Goal: Transaction & Acquisition: Purchase product/service

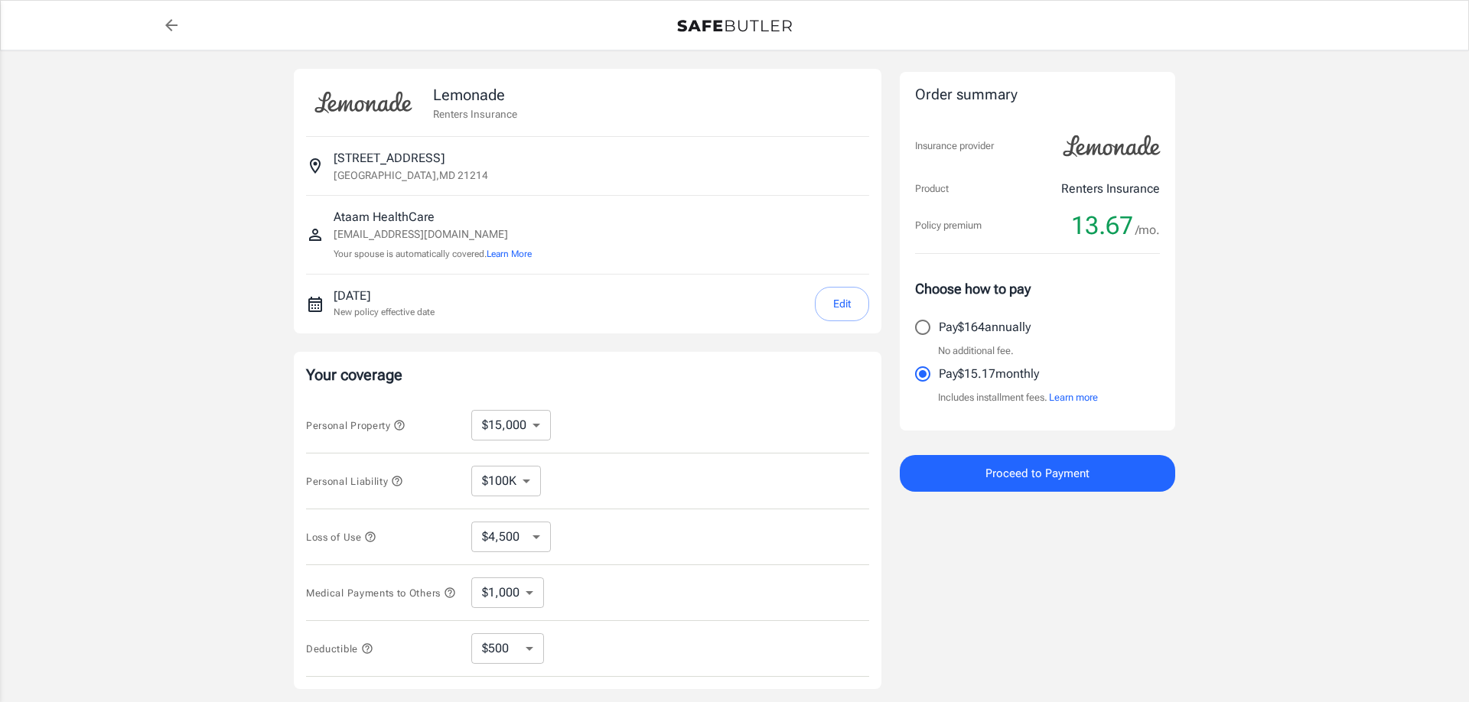
select select "15000"
select select "500"
click at [917, 322] on input "Pay $164 annually" at bounding box center [923, 327] width 32 height 32
radio input "true"
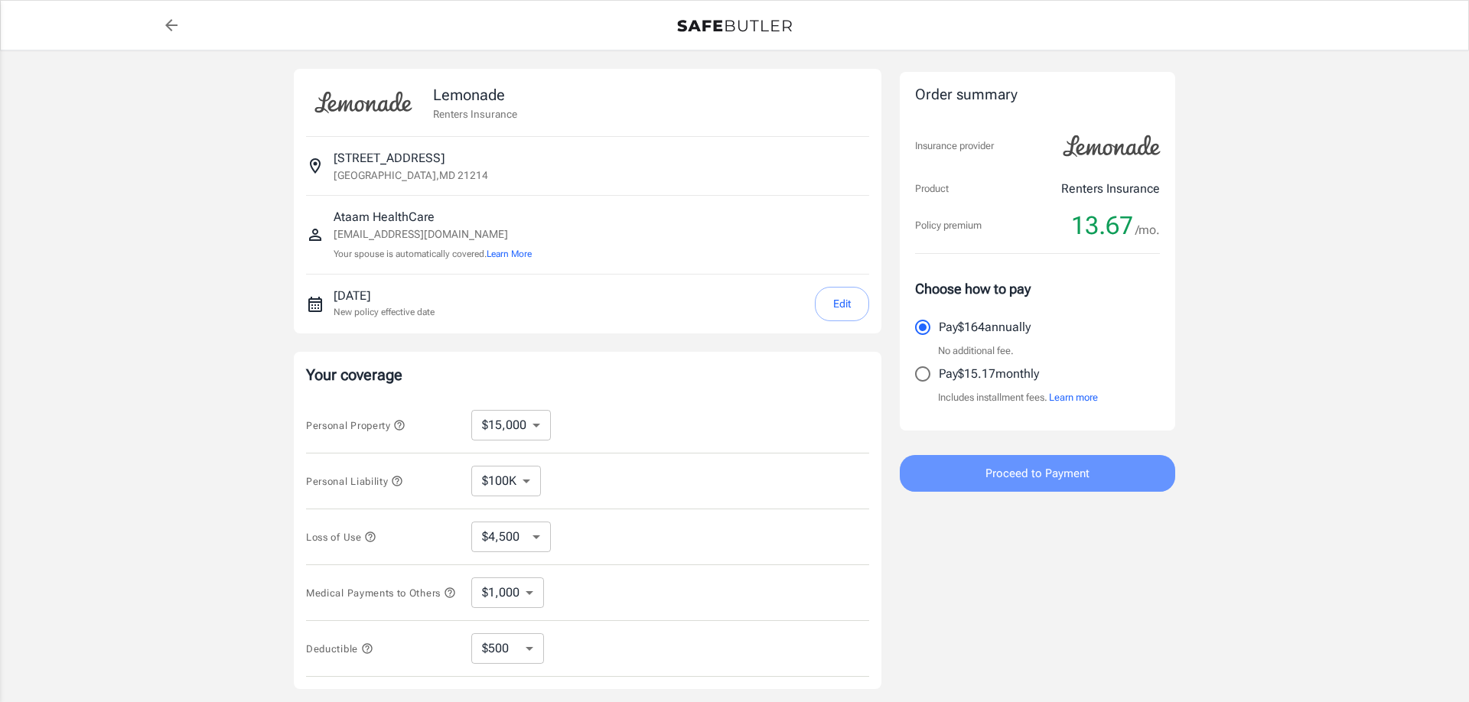
click at [1024, 467] on span "Proceed to Payment" at bounding box center [1037, 474] width 104 height 20
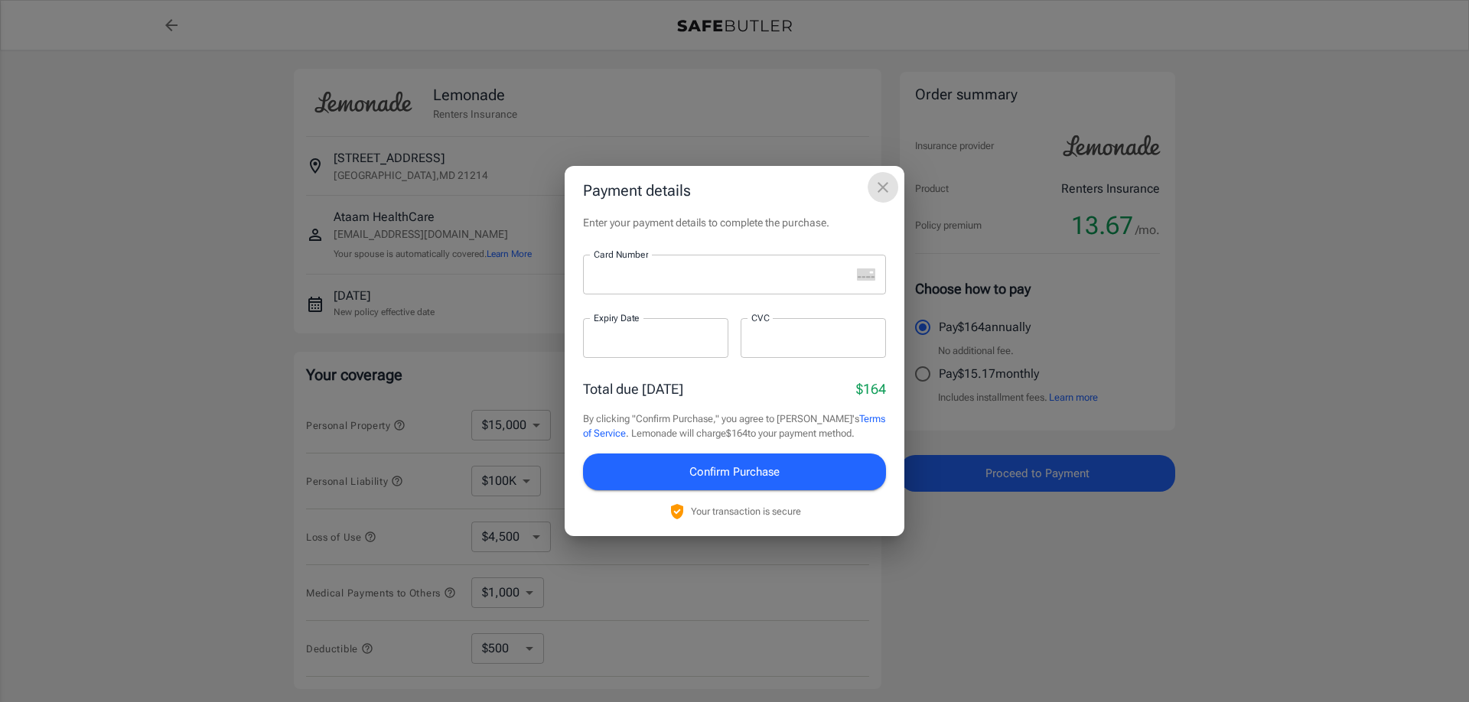
click at [884, 182] on icon "close" at bounding box center [883, 187] width 18 height 18
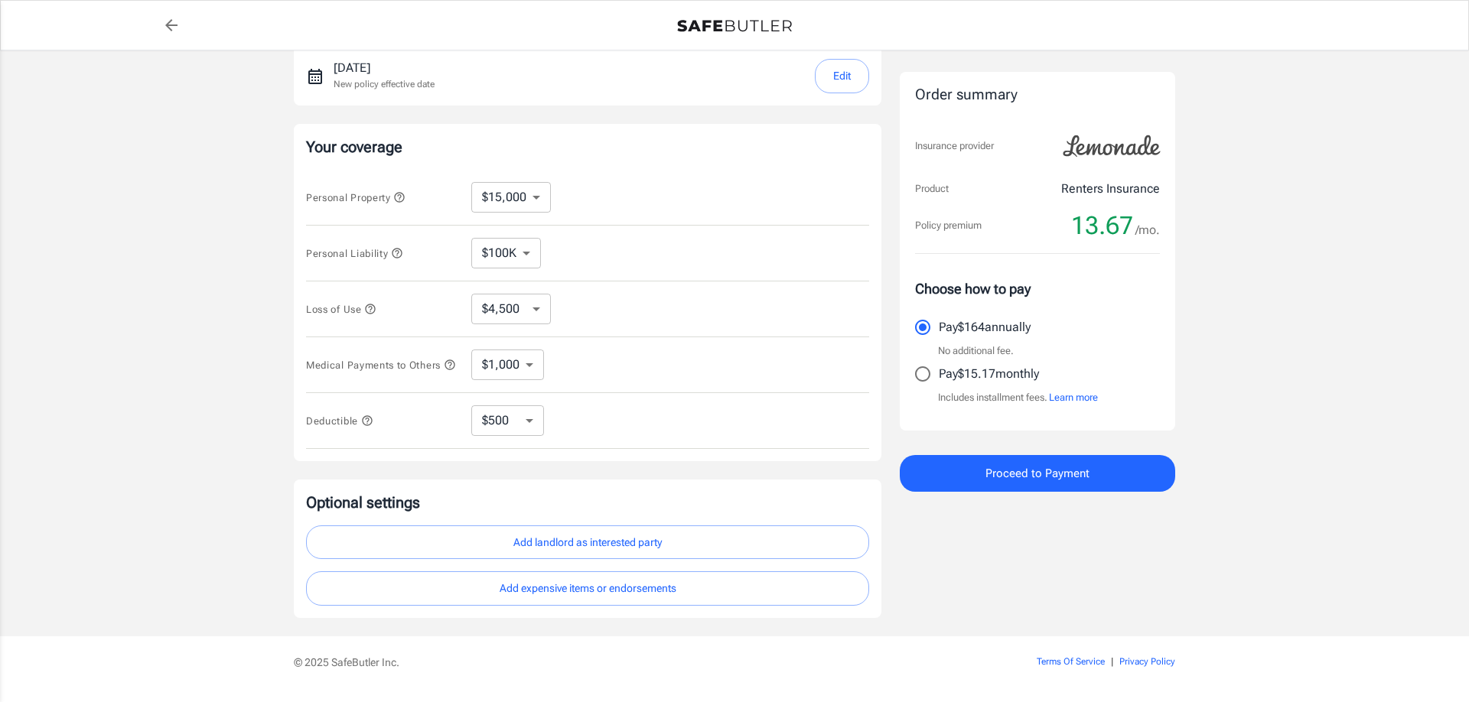
scroll to position [234, 0]
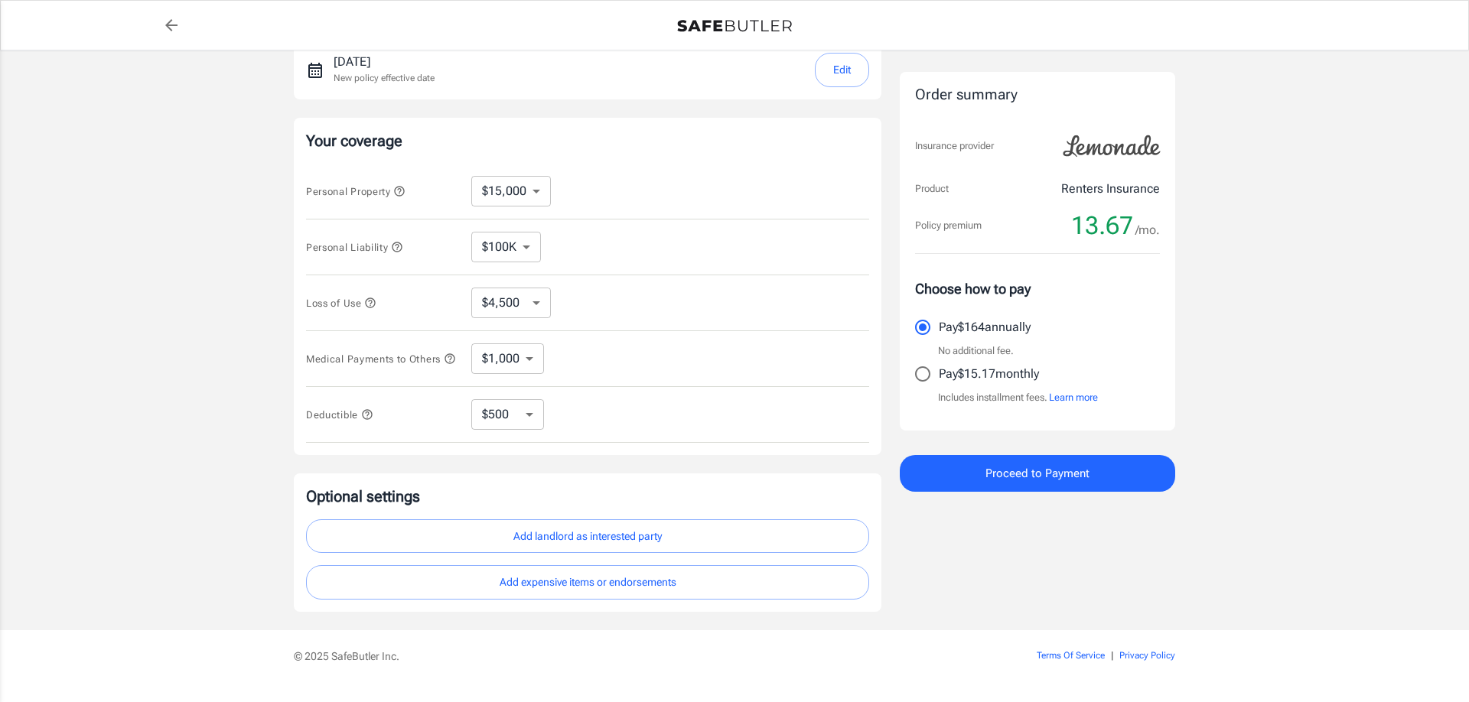
click at [373, 301] on icon "button" at bounding box center [370, 303] width 12 height 12
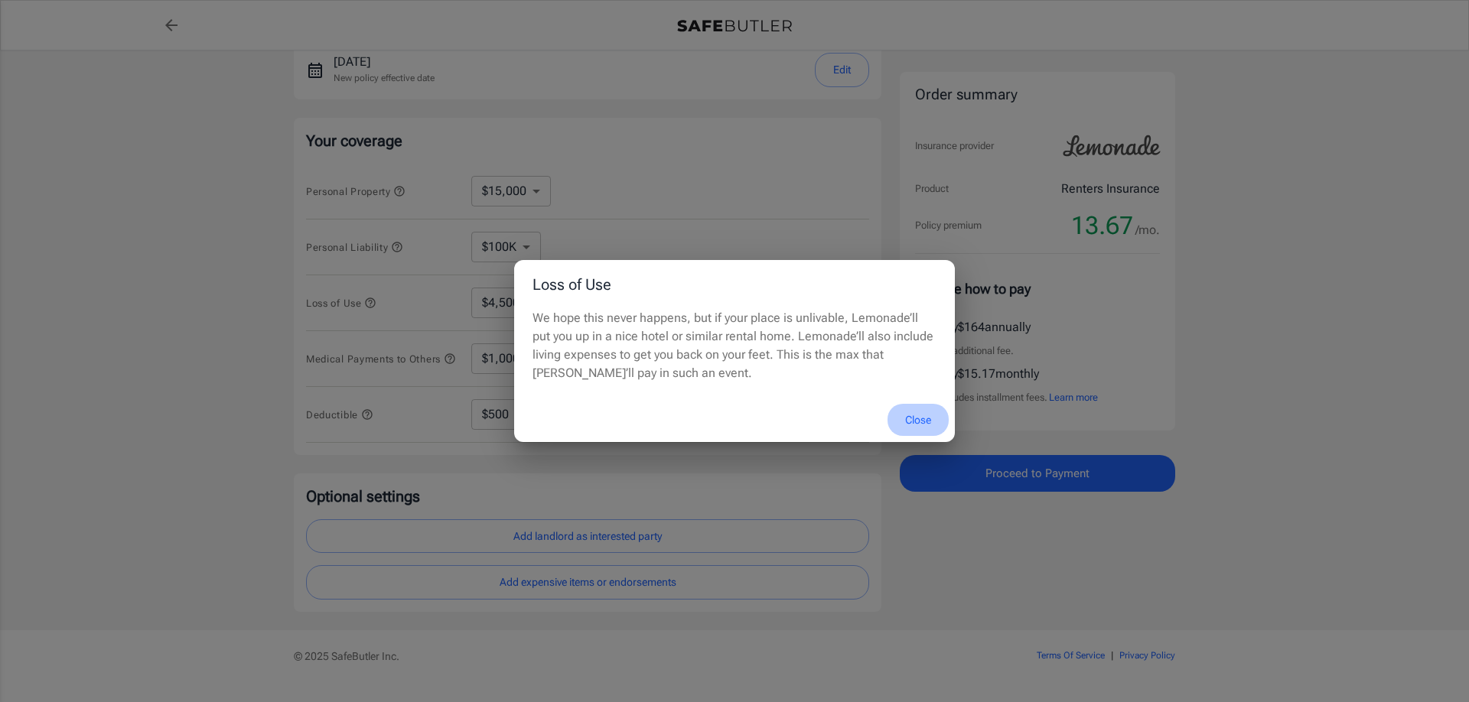
click at [925, 419] on button "Close" at bounding box center [917, 420] width 61 height 33
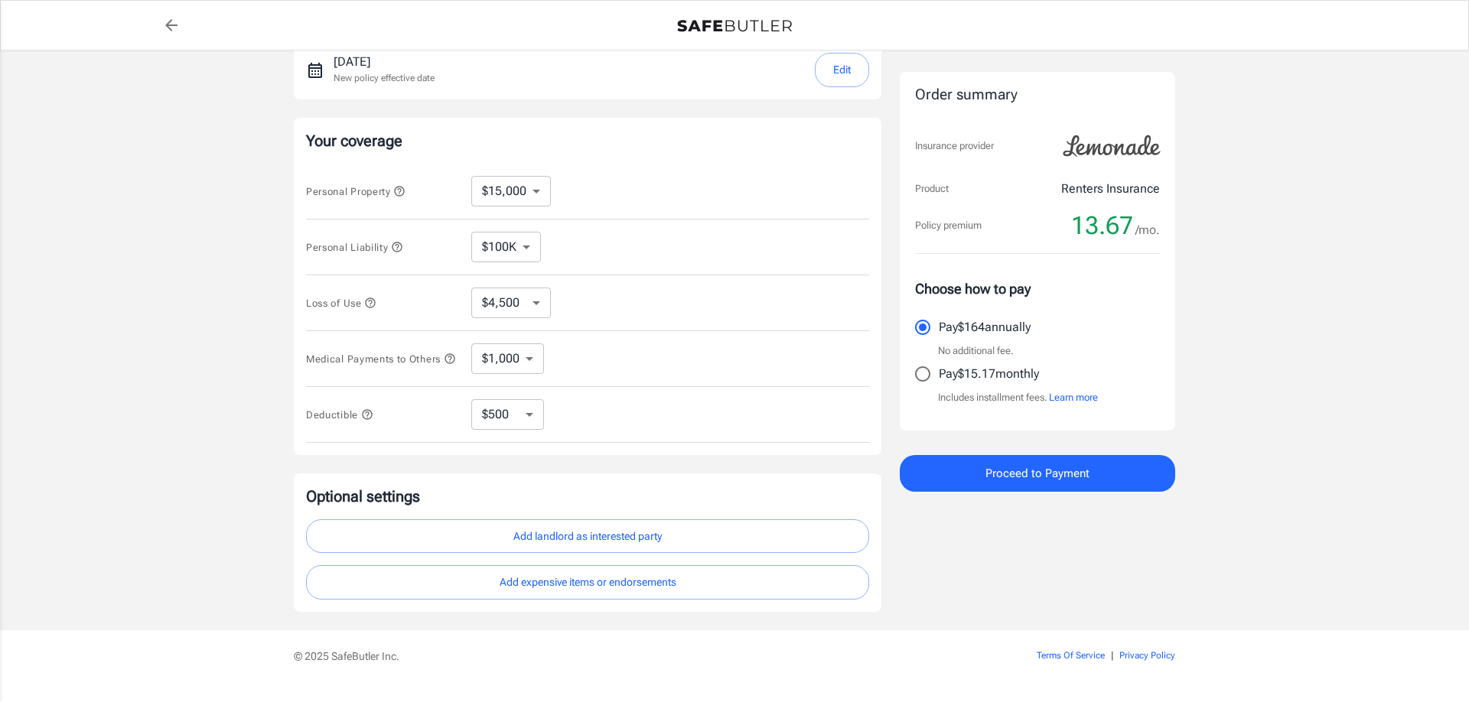
click at [471, 344] on select "$1,000 $2,000 $3,000 $4,000 $5,000" at bounding box center [507, 359] width 73 height 31
click at [600, 369] on div "Medical Payments to Others $1,000 $2,000 $3,000 $4,000 $5,000 ​" at bounding box center [587, 359] width 563 height 56
click at [471, 399] on select "$250 $500 $1,000 $2,500" at bounding box center [507, 414] width 73 height 31
click at [591, 419] on div "Deductible $250 $500 $1,000 $2,500 ​" at bounding box center [587, 415] width 563 height 56
click at [471, 344] on select "$1,000 $2,000 $3,000 $4,000 $5,000" at bounding box center [507, 359] width 73 height 31
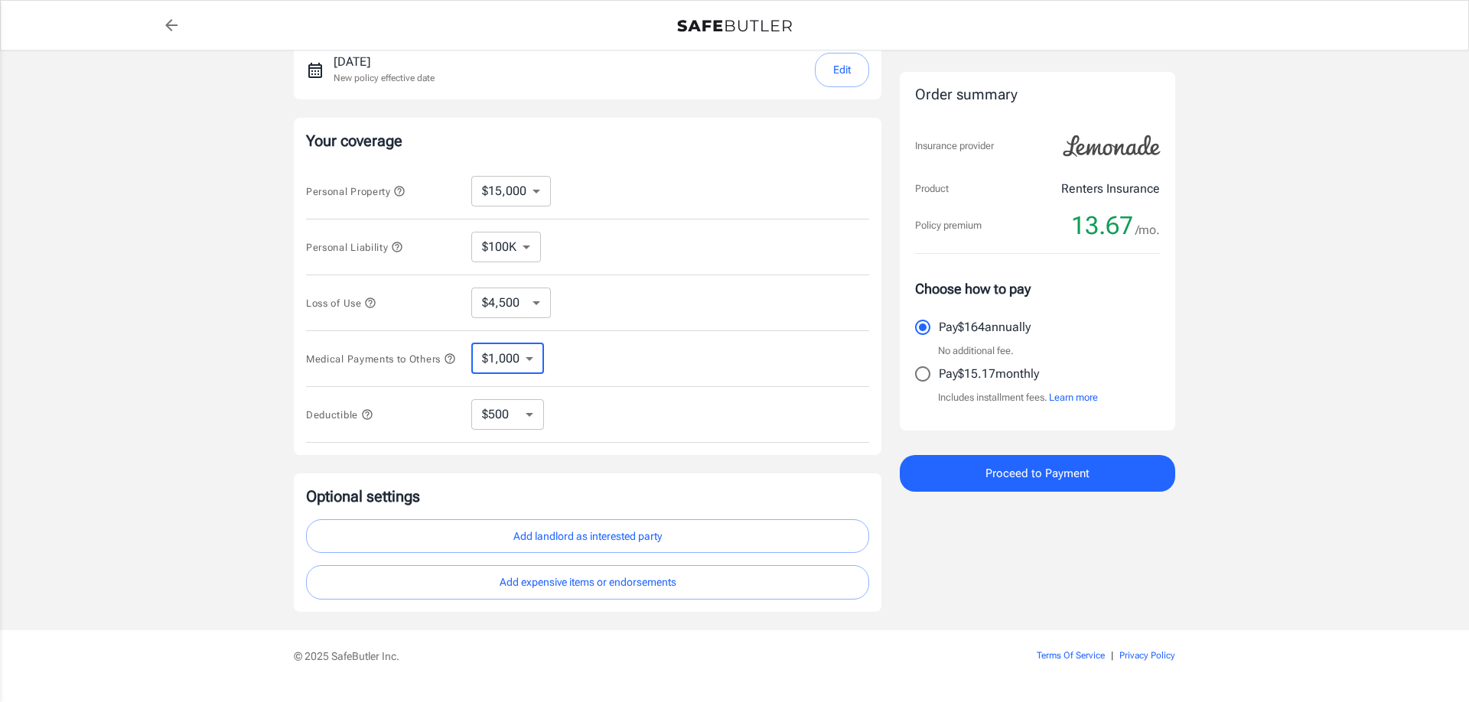
select select "5000"
click at [471, 288] on select "$4,500 $7,500 $13,500 $22,500 $34,500 $55,500 $85,500 $130K $200K" at bounding box center [511, 303] width 80 height 31
select select "22500"
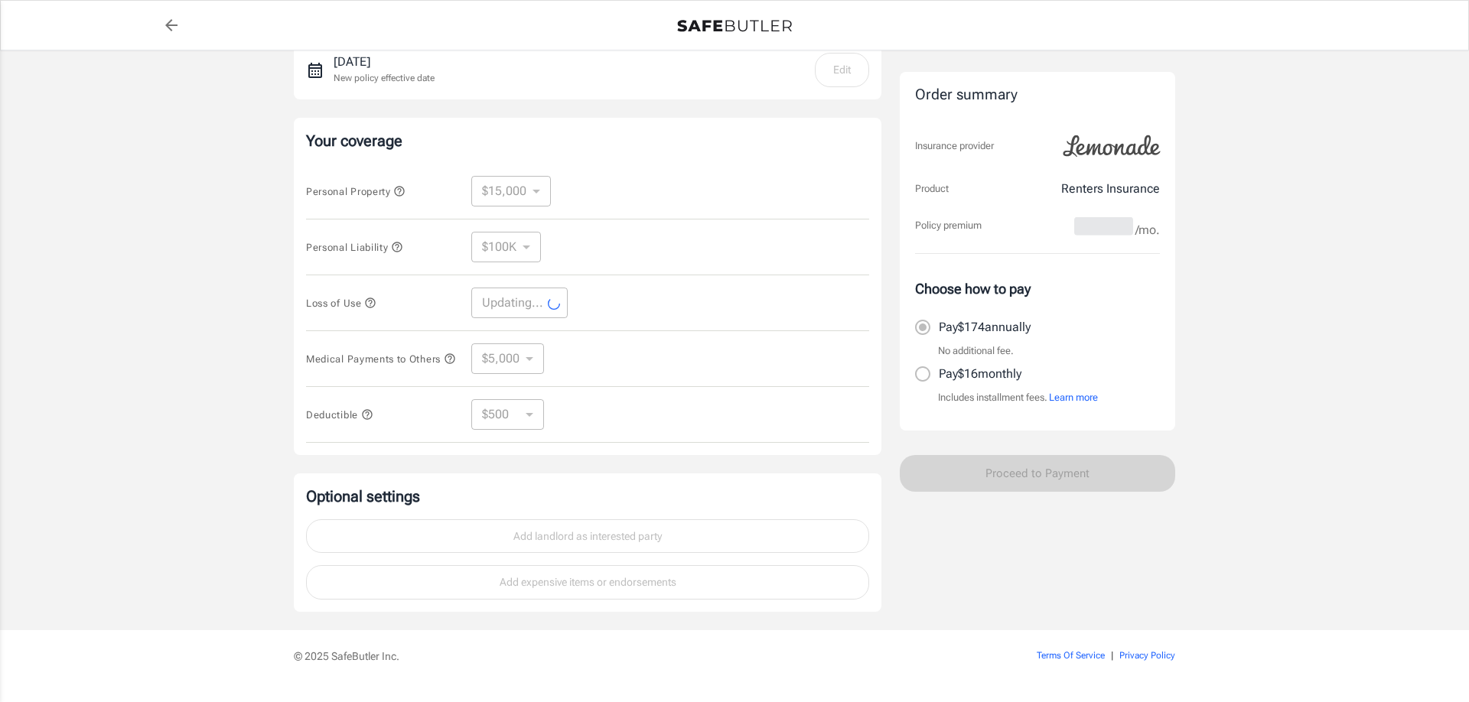
select select "22500"
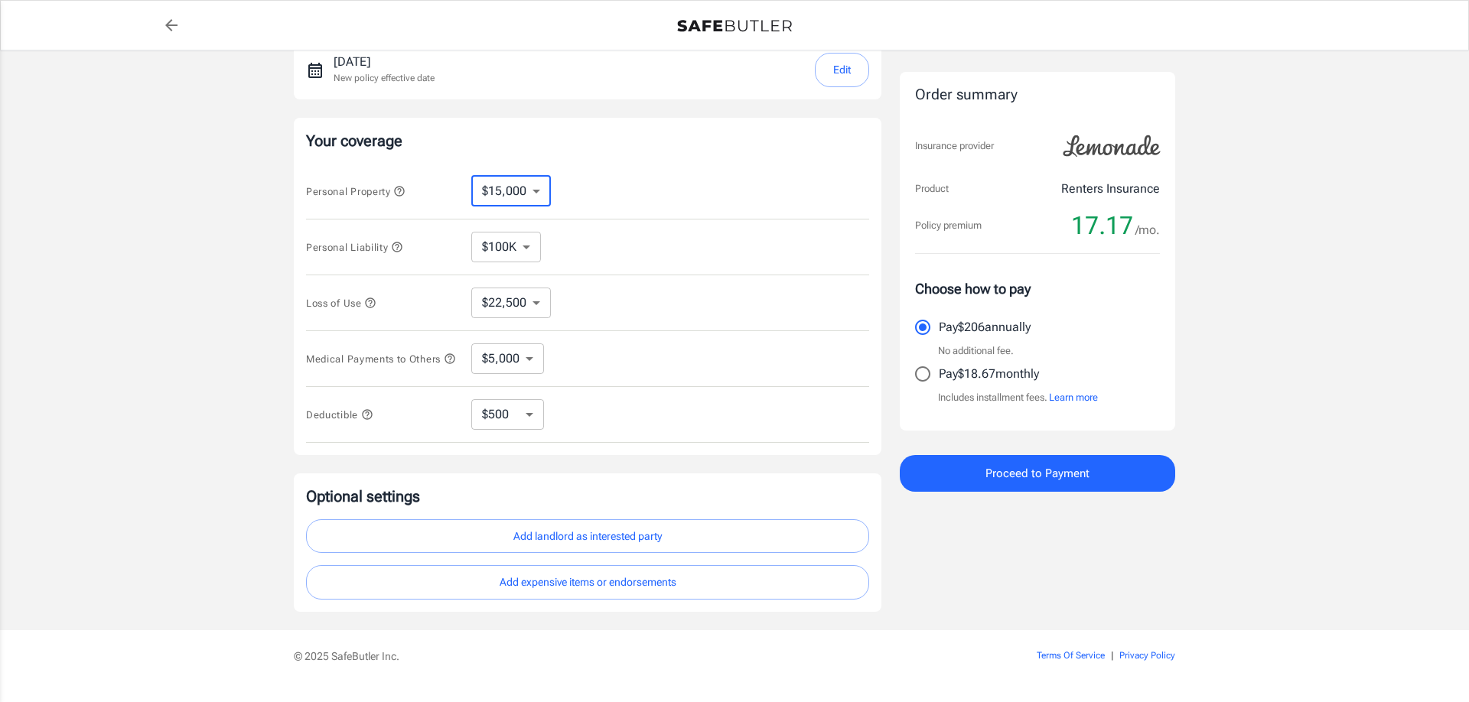
click at [471, 176] on select "$10,000 $15,000 $20,000 $25,000 $30,000 $40,000 $50,000 $100K $150K $200K $250K" at bounding box center [511, 191] width 80 height 31
select select "100000"
select select "30000"
click at [471, 288] on select "$30,000 $39,000 $51,000 $63,000 $78,000 $99,000 $123K $153K $189K $198K" at bounding box center [511, 303] width 80 height 31
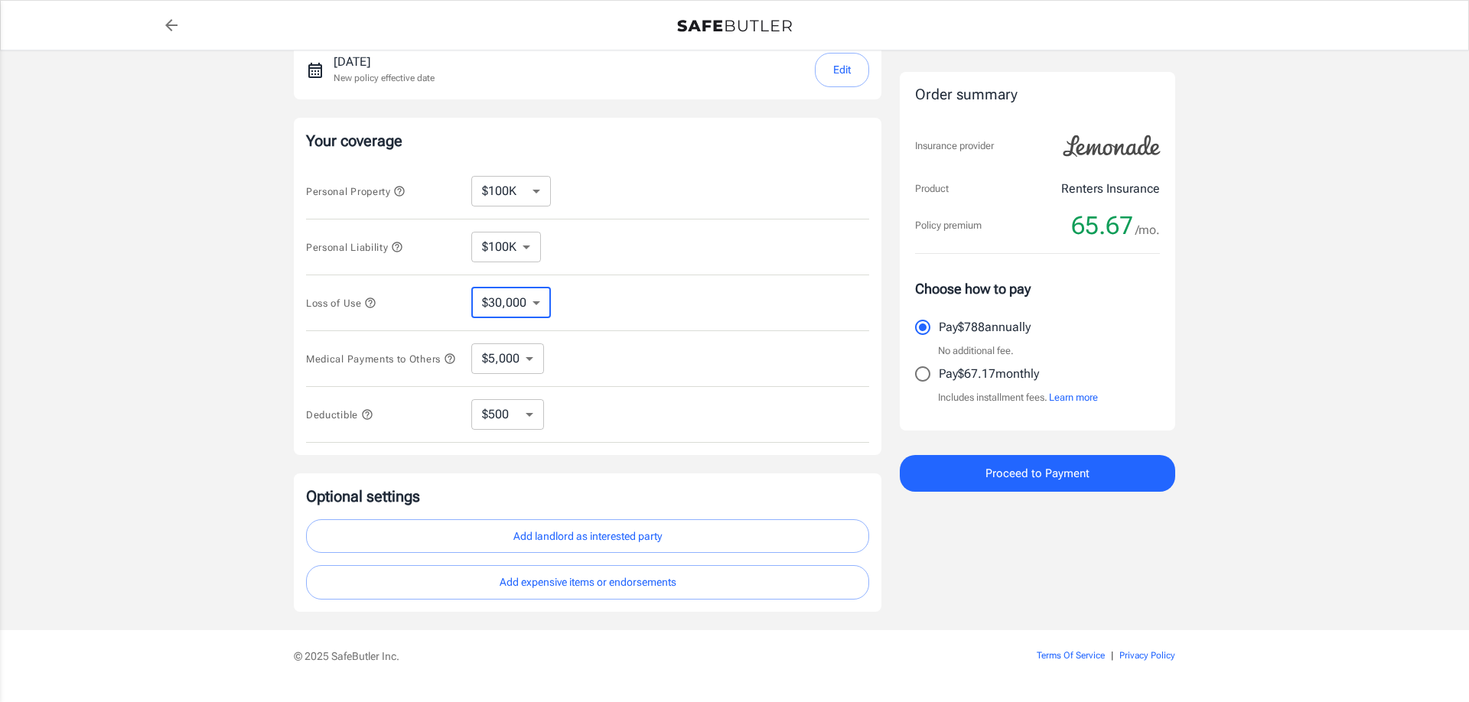
click at [536, 300] on select "$30,000 $39,000 $51,000 $63,000 $78,000 $99,000 $123K $153K $189K $198K" at bounding box center [511, 303] width 80 height 31
click at [471, 176] on select "$10,000 $15,000 $20,000 $25,000 $30,000 $40,000 $50,000 $100K $150K $200K $250K" at bounding box center [511, 191] width 80 height 31
click at [1425, 442] on div "Lemonade Renters Insurance [STREET_ADDRESS] Ataam HealthCare [EMAIL_ADDRESS][DO…" at bounding box center [734, 223] width 1469 height 814
click at [471, 232] on select "$100K $200K $300K $400K $500K" at bounding box center [506, 247] width 70 height 31
select select "200000"
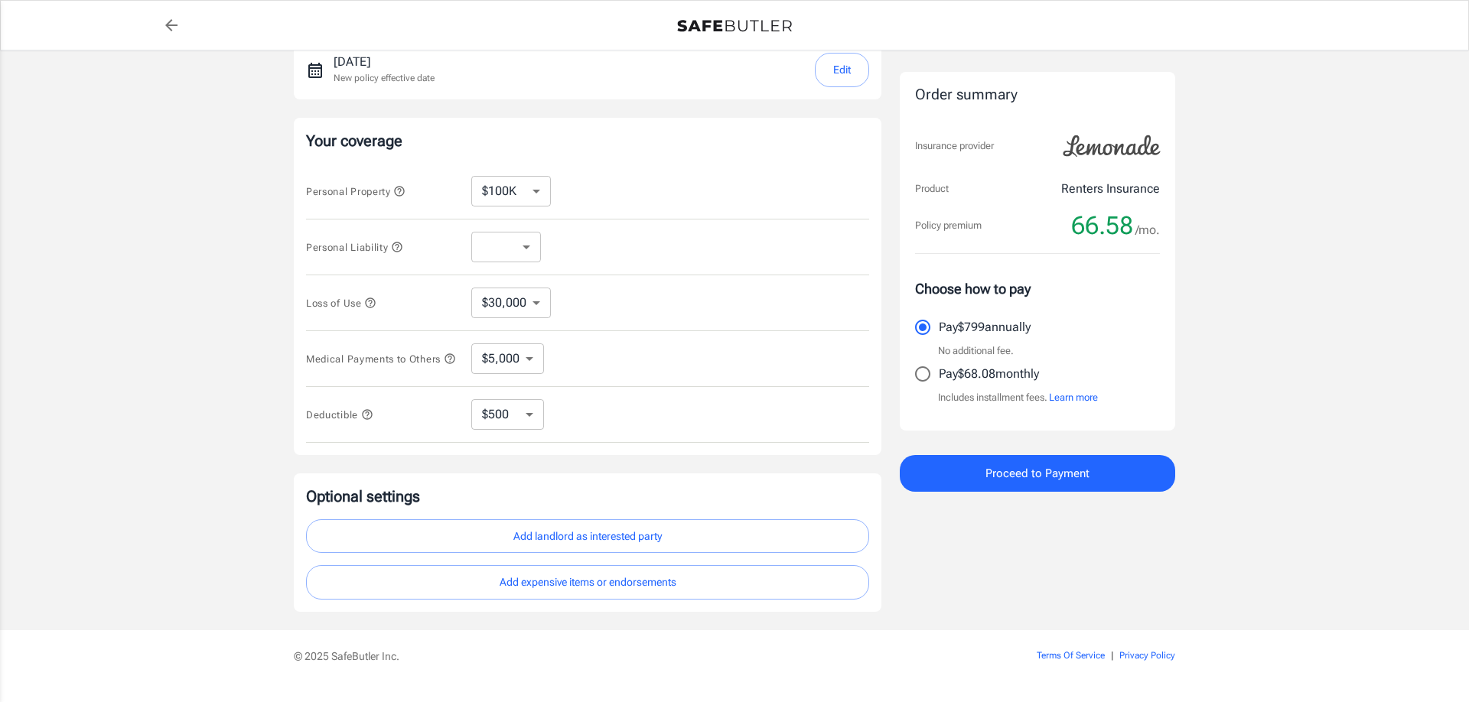
select select "200000"
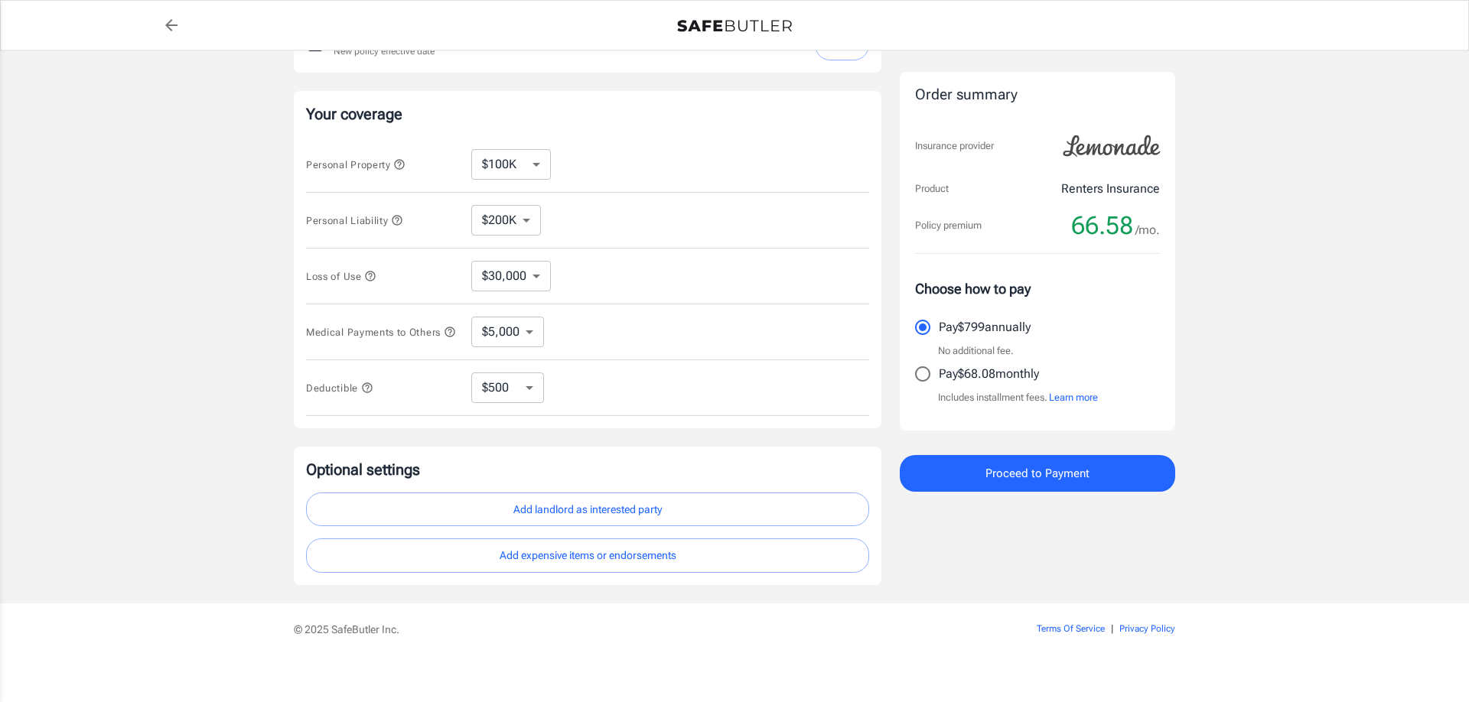
scroll to position [275, 0]
